Goal: Transaction & Acquisition: Purchase product/service

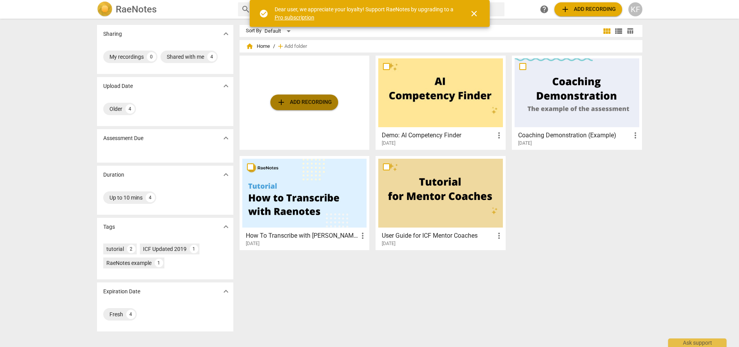
click at [319, 102] on span "add Add recording" at bounding box center [304, 102] width 55 height 9
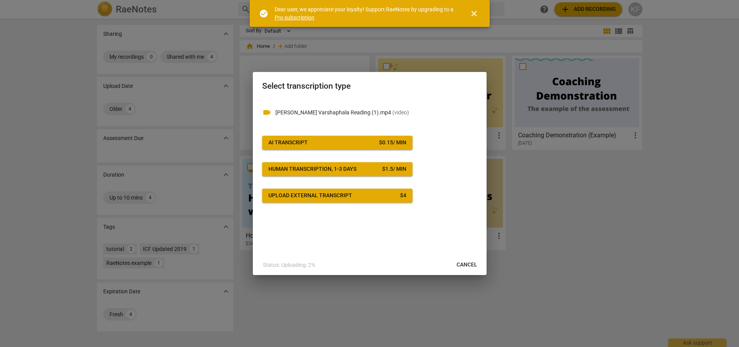
click at [478, 14] on span "close" at bounding box center [473, 13] width 9 height 9
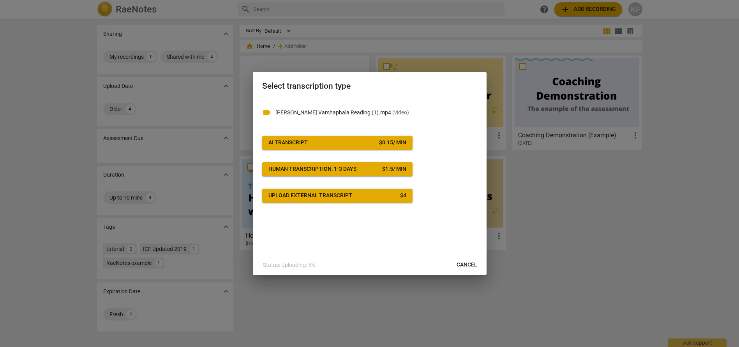
click at [353, 142] on span "AI Transcript $ 0.15 / min" at bounding box center [337, 143] width 138 height 8
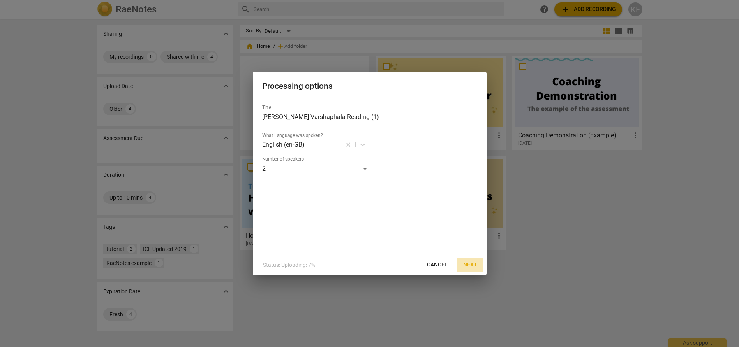
click at [474, 263] on span "Next" at bounding box center [470, 265] width 14 height 8
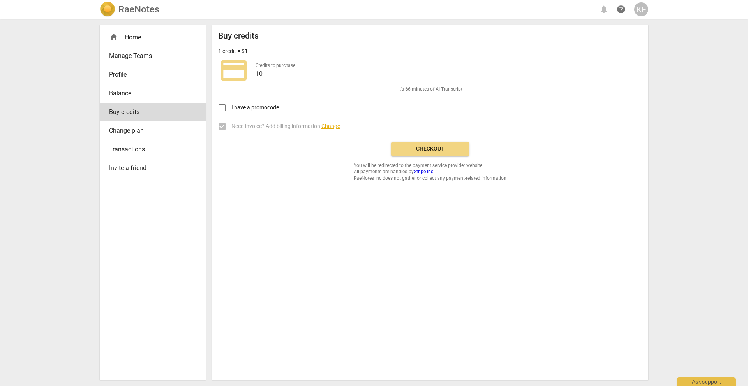
click at [446, 150] on span "Checkout" at bounding box center [429, 149] width 65 height 8
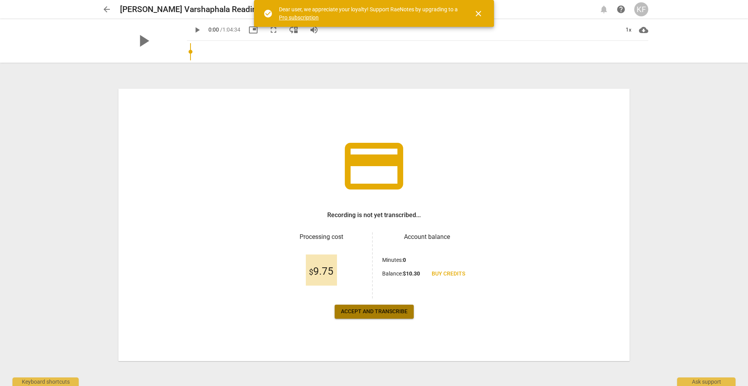
click at [392, 316] on span "Accept and transcribe" at bounding box center [374, 312] width 67 height 8
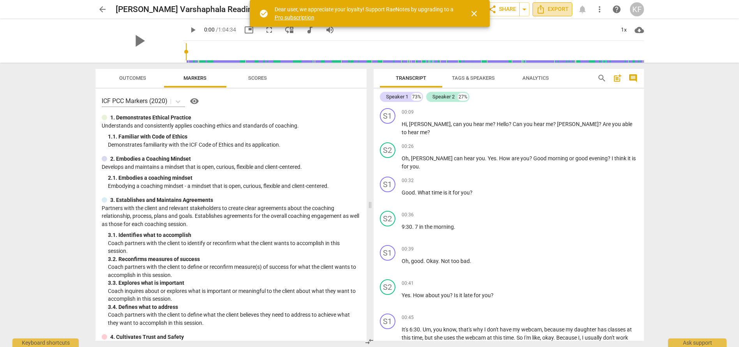
click at [558, 7] on span "Export" at bounding box center [552, 9] width 33 height 9
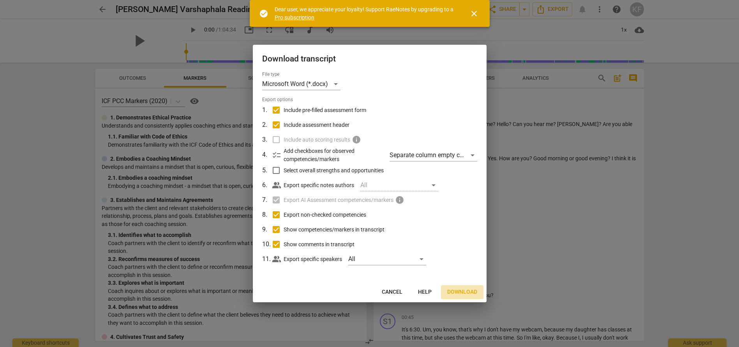
click at [463, 296] on span "Download" at bounding box center [462, 293] width 30 height 8
